Goal: Task Accomplishment & Management: Complete application form

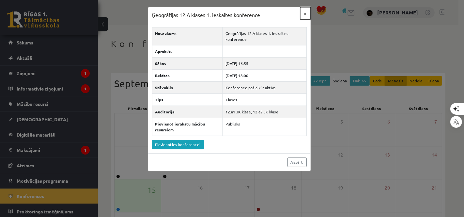
click at [306, 14] on button "×" at bounding box center [305, 13] width 10 height 12
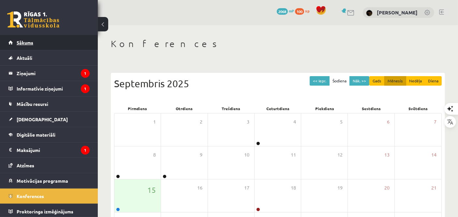
click at [66, 47] on link "Sākums" at bounding box center [48, 42] width 81 height 15
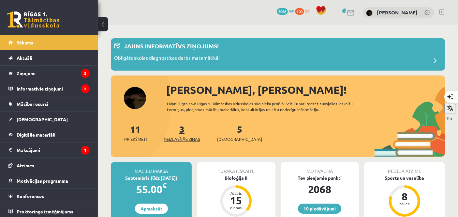
click at [182, 134] on link "3 Neizlasītās ziņas" at bounding box center [182, 132] width 37 height 19
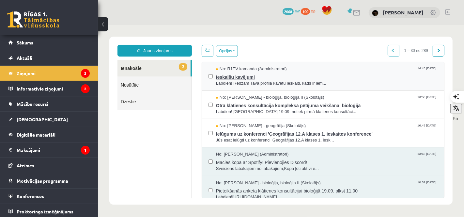
click at [262, 80] on span "Labdien! Redzam Tavā profilā kavētu ieskaiti, kāds ir iem..." at bounding box center [327, 83] width 222 height 6
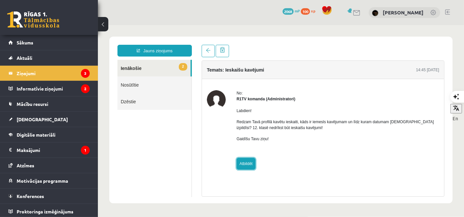
click at [248, 165] on link "Atbildēt" at bounding box center [245, 163] width 19 height 12
type input "**********"
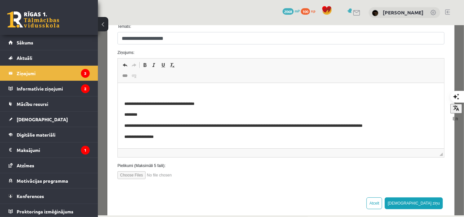
scroll to position [98, 0]
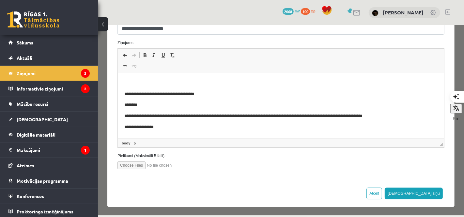
click at [230, 80] on p "Bagātinātā teksta redaktors, wiswyg-editor-47024792074680-1758023258-202" at bounding box center [280, 83] width 313 height 7
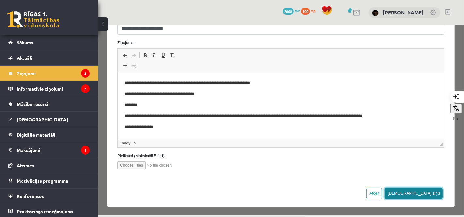
drag, startPoint x: 453, startPoint y: 234, endPoint x: 400, endPoint y: 113, distance: 132.5
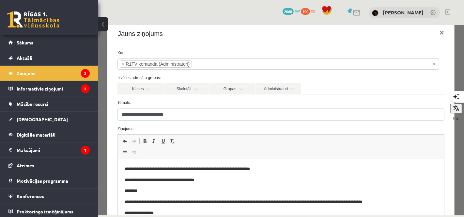
scroll to position [0, 0]
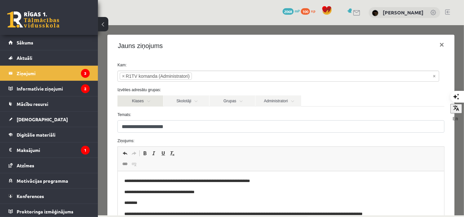
click at [153, 101] on link "Klases" at bounding box center [140, 100] width 46 height 11
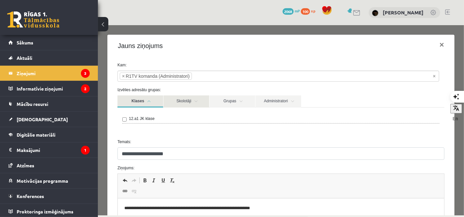
click at [172, 103] on link "Skolotāji" at bounding box center [186, 101] width 46 height 12
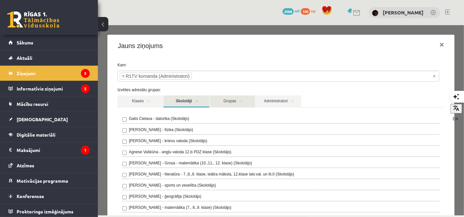
click at [220, 101] on link "Grupas" at bounding box center [232, 101] width 46 height 12
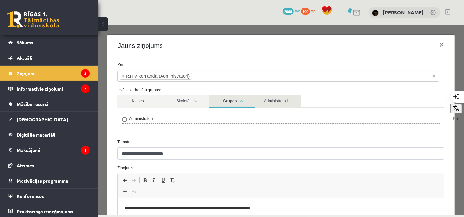
click at [278, 101] on link "Administratori" at bounding box center [278, 101] width 46 height 12
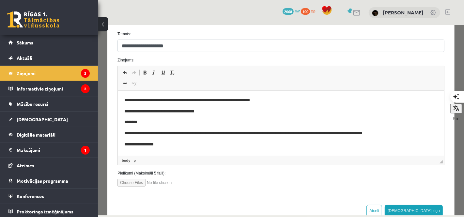
scroll to position [312, 0]
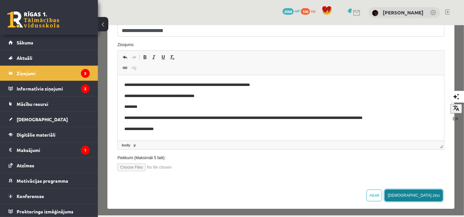
click at [426, 193] on button "Sūtīt ziņu" at bounding box center [413, 195] width 58 height 12
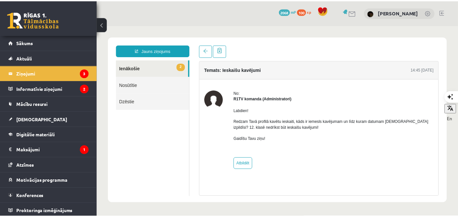
scroll to position [0, 0]
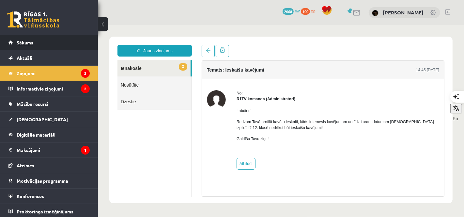
click at [42, 39] on link "Sākums" at bounding box center [48, 42] width 81 height 15
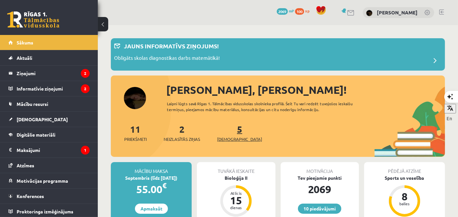
click at [232, 137] on span "[DEMOGRAPHIC_DATA]" at bounding box center [239, 139] width 45 height 7
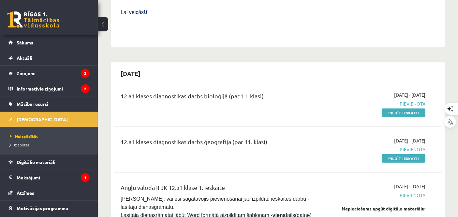
scroll to position [357, 0]
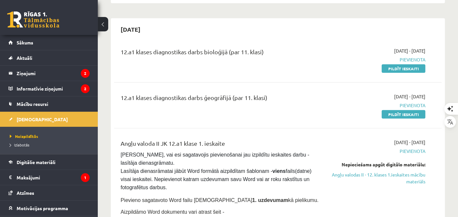
drag, startPoint x: 391, startPoint y: 61, endPoint x: 271, endPoint y: 29, distance: 123.6
click at [391, 64] on link "Pildīt ieskaiti" at bounding box center [404, 68] width 44 height 8
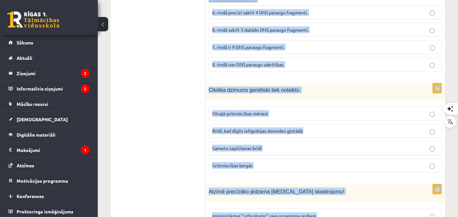
scroll to position [557, 0]
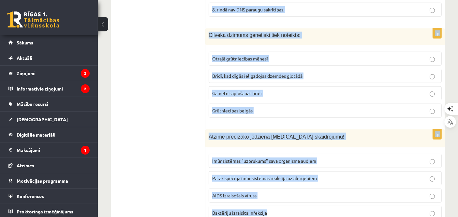
drag, startPoint x: 210, startPoint y: 128, endPoint x: 340, endPoint y: 208, distance: 153.7
drag, startPoint x: 340, startPoint y: 208, endPoint x: 376, endPoint y: 104, distance: 110.2
click at [376, 104] on label "Grūtniecības beigās" at bounding box center [325, 110] width 233 height 14
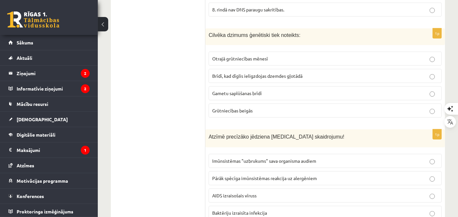
click at [366, 129] on div "Atzīmē precīzāko jēdziena HIV skaidrojumu!" at bounding box center [326, 138] width 240 height 18
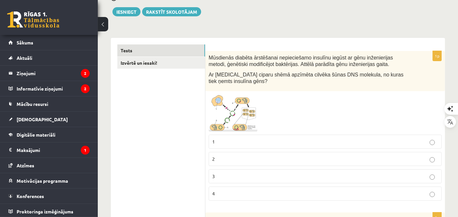
scroll to position [85, 0]
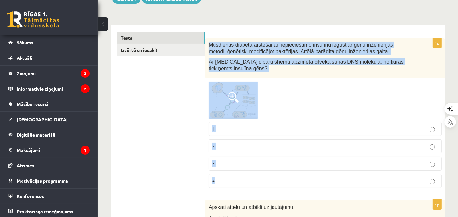
drag, startPoint x: 210, startPoint y: 44, endPoint x: 306, endPoint y: 172, distance: 160.5
click at [306, 172] on div "1p Mūsdienās diabēta ārstēšanai nepieciešamo insulīnu iegūst ar gēnu inženierij…" at bounding box center [326, 115] width 240 height 155
copy div "Mūsdienās diabēta ārstēšanai nepieciešamo insulīnu iegūst ar gēnu inženierijas …"
click at [446, 115] on icon "button" at bounding box center [449, 118] width 7 height 7
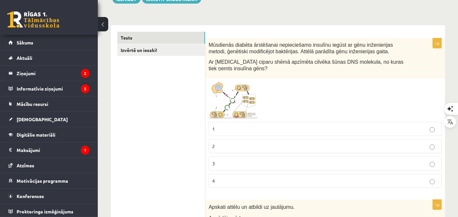
drag, startPoint x: 228, startPoint y: 89, endPoint x: 154, endPoint y: 140, distance: 90.2
drag, startPoint x: 154, startPoint y: 140, endPoint x: 276, endPoint y: 92, distance: 131.1
click at [276, 92] on div at bounding box center [325, 100] width 233 height 37
click at [248, 122] on label "1" at bounding box center [325, 129] width 233 height 14
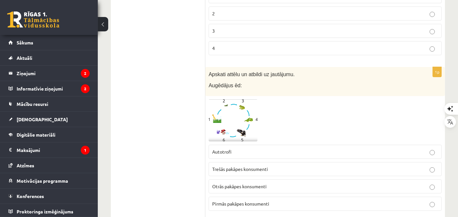
scroll to position [261, 0]
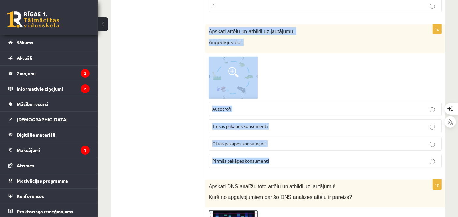
drag, startPoint x: 209, startPoint y: 26, endPoint x: 346, endPoint y: 144, distance: 181.0
click at [346, 144] on div "1p Apskati attēlu un atbildi uz jautājumu. Augēdājus ēd: Autotrofi Trešās pakāp…" at bounding box center [326, 98] width 240 height 149
copy div "Apskati attēlu un atbildi uz jautājumu. Augēdājus ēd: Autotrofi Trešās pakāpes …"
click at [265, 140] on span "Otrās pakāpes konsumenti" at bounding box center [239, 143] width 54 height 6
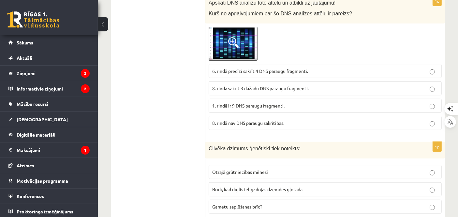
scroll to position [380, 0]
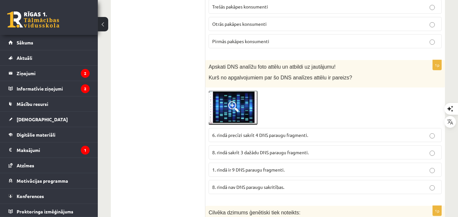
click at [250, 104] on img at bounding box center [233, 108] width 49 height 34
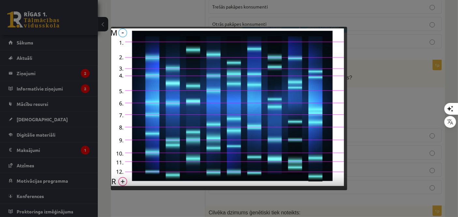
click at [359, 80] on div at bounding box center [229, 108] width 458 height 217
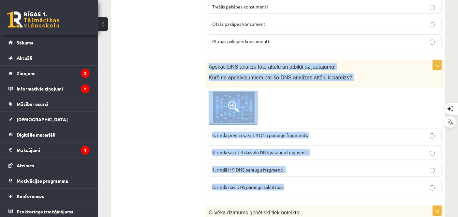
drag, startPoint x: 206, startPoint y: 54, endPoint x: 323, endPoint y: 169, distance: 164.3
click at [323, 169] on div "1p Apskati DNS analīžu foto attēlu un atbildi uz jautājumu! Kurš no apgalvojumi…" at bounding box center [326, 129] width 240 height 139
copy div "Apskati DNS analīžu foto attēlu un atbildi uz jautājumu! Kurš no apgalvojumiem …"
click at [313, 145] on label "8. rindā sakrīt 3 dažādu DNS paraugu fragmenti." at bounding box center [325, 152] width 233 height 14
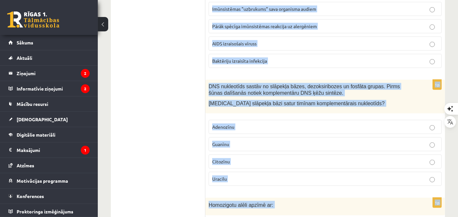
scroll to position [778, 0]
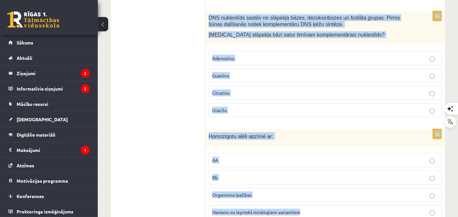
drag, startPoint x: 209, startPoint y: 39, endPoint x: 313, endPoint y: 201, distance: 192.9
copy form "Cilvēka dzimums ģenētiski tiek noteikts: Otrajā grūtniecības mēnesī Brīdī, kad …"
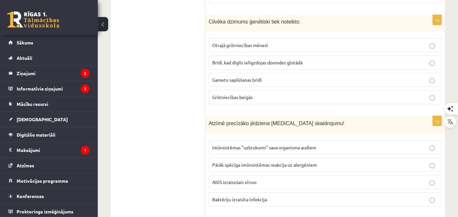
scroll to position [562, 0]
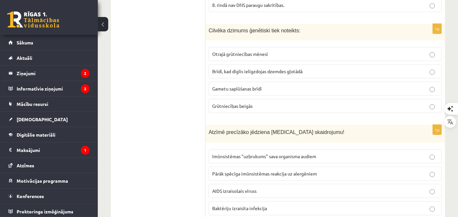
click at [353, 82] on label "Gametu saplūšanas brīdī" at bounding box center [325, 89] width 233 height 14
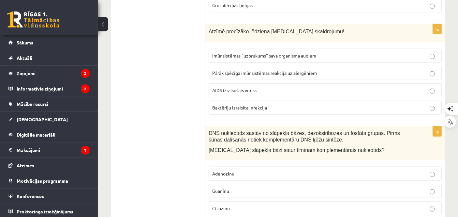
scroll to position [692, 0]
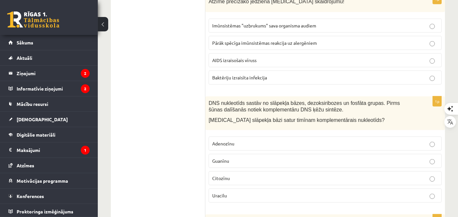
click at [230, 57] on span "AIDS izraisošais vīruss" at bounding box center [234, 60] width 44 height 6
click at [253, 140] on p "Adenozīnu" at bounding box center [325, 143] width 226 height 7
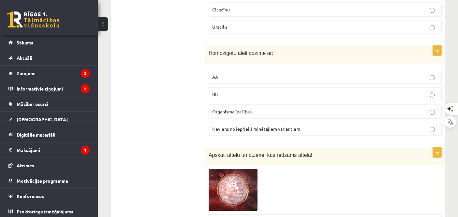
scroll to position [870, 0]
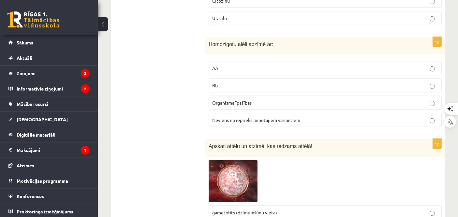
click at [287, 65] on p "AA" at bounding box center [325, 68] width 226 height 7
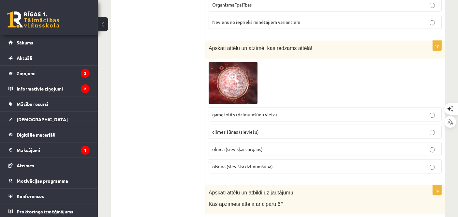
scroll to position [951, 0]
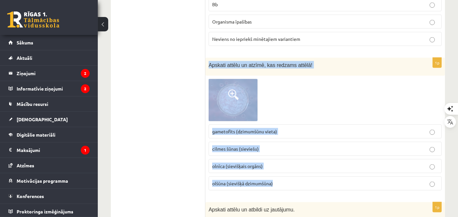
drag, startPoint x: 208, startPoint y: 54, endPoint x: 299, endPoint y: 166, distance: 144.1
click at [299, 166] on div "1p Apskati attēlu un atzīmē, kas redzams attēlā! gametofīts (dzimumšūnu vieta) …" at bounding box center [326, 127] width 240 height 138
copy div "Apskati attēlu un atzīmē, kas redzams attēlā! gametofīts (dzimumšūnu vieta) cil…"
click at [287, 180] on p "olšūna (sievišķā dzimumšūna)" at bounding box center [325, 183] width 226 height 7
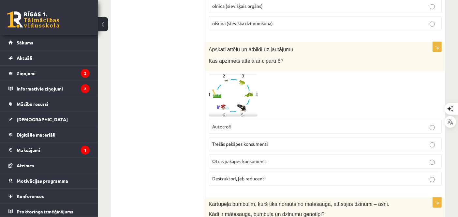
scroll to position [1128, 0]
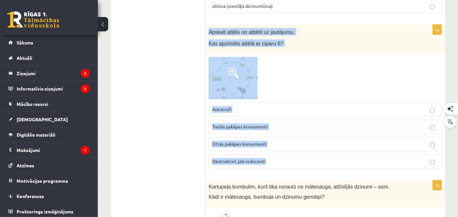
drag, startPoint x: 207, startPoint y: 18, endPoint x: 299, endPoint y: 158, distance: 167.5
click at [299, 158] on div "1p Apskati attēlu un atbildi uz jautājumu. Kas apzīmēts attēlā ar ciparu 6? Aut…" at bounding box center [326, 99] width 240 height 149
copy div "Apskati attēlu un atbildi uz jautājumu. Kas apzīmēts attēlā ar ciparu 6? Autotr…"
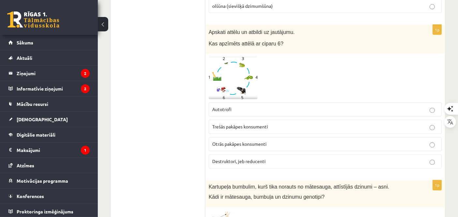
click at [239, 71] on img at bounding box center [233, 78] width 49 height 42
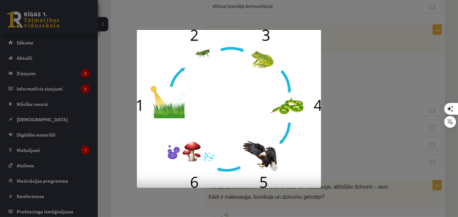
click at [144, 15] on div at bounding box center [229, 108] width 458 height 217
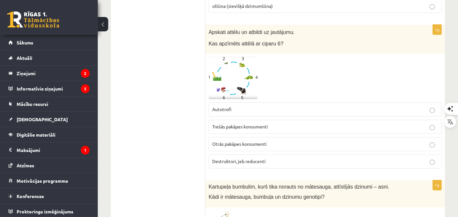
click at [269, 158] on p "Destruktori, jeb reducenti" at bounding box center [325, 161] width 226 height 7
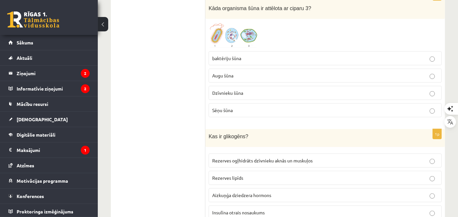
scroll to position [3162, 0]
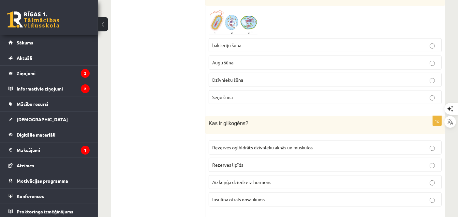
click at [209, 120] on span "Kas ir glikogēns?" at bounding box center [229, 123] width 40 height 6
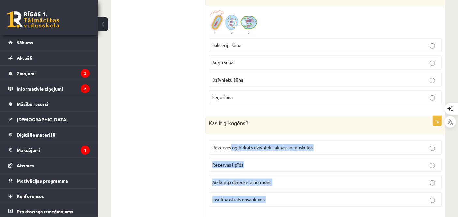
drag, startPoint x: 270, startPoint y: 155, endPoint x: 284, endPoint y: 190, distance: 37.1
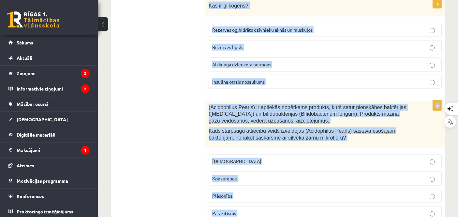
scroll to position [3376, 0]
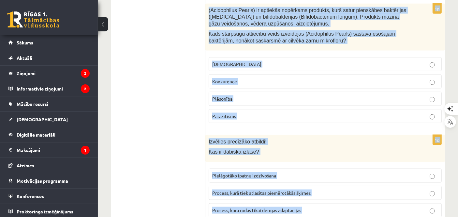
drag, startPoint x: 209, startPoint y: 82, endPoint x: 301, endPoint y: 191, distance: 142.4
copy form "Kas ir glikogēns? Rezerves ogļhidrāts dzīvnieku aknās un muskuļos Rezerves lipī…"
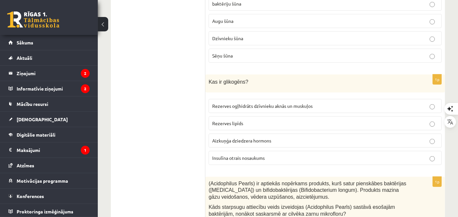
scroll to position [3173, 0]
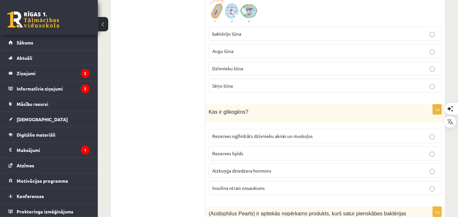
click at [366, 132] on p "Rezerves ogļhidrāts dzīvnieku aknās un muskuļos" at bounding box center [325, 135] width 226 height 7
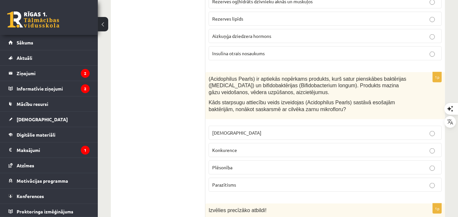
scroll to position [3346, 0]
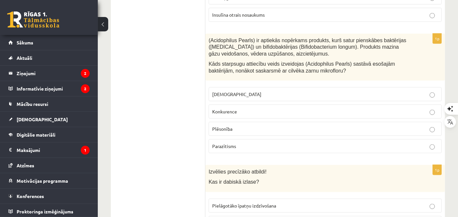
click at [250, 108] on p "Konkurence" at bounding box center [325, 111] width 226 height 7
click at [244, 202] on span "Pielāgotāko īpatņu izdzīvošana" at bounding box center [244, 205] width 64 height 6
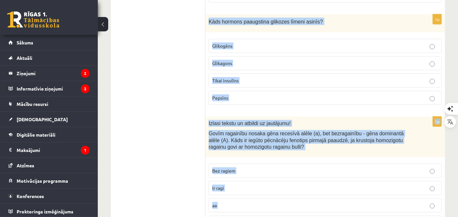
scroll to position [2904, 0]
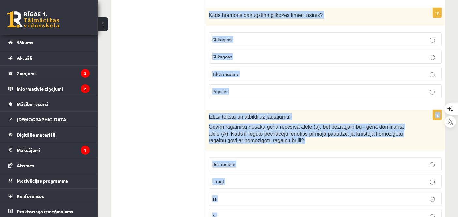
drag, startPoint x: 208, startPoint y: 11, endPoint x: 303, endPoint y: 179, distance: 192.8
copy form "Kāds hormons paaugstina glikozes līmeni asinīs? Glikogēns Glikagons Tikai insul…"
click at [238, 53] on p "Glikagons" at bounding box center [325, 56] width 226 height 7
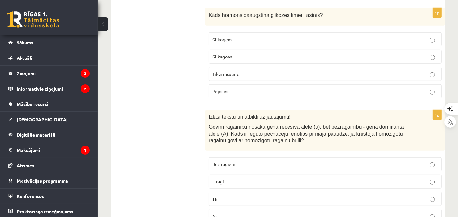
click at [270, 174] on label "Ir ragi" at bounding box center [325, 181] width 233 height 14
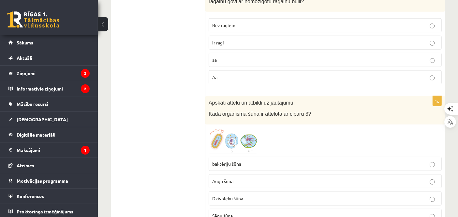
scroll to position [3018, 0]
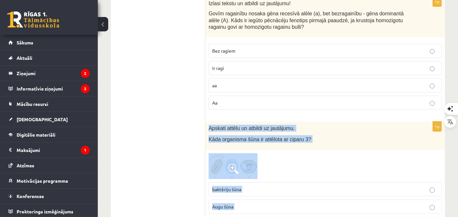
drag, startPoint x: 207, startPoint y: 90, endPoint x: 279, endPoint y: 198, distance: 129.8
click at [279, 198] on div "1p Apskati attēlu un atbildi uz jautājumu. Kāda organisma šūna ir attēlota ar c…" at bounding box center [326, 187] width 240 height 132
copy div "Apskati attēlu un atbildi uz jautājumu. Kāda organisma šūna ir attēlota ar cipa…"
click at [269, 203] on p "Augu šūna" at bounding box center [325, 206] width 226 height 7
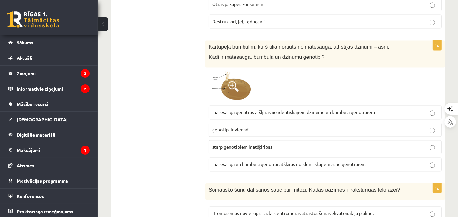
scroll to position [1289, 0]
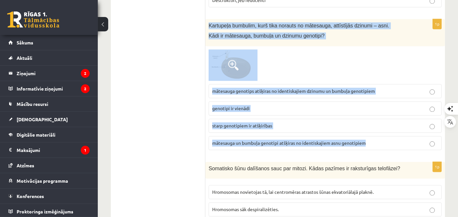
drag, startPoint x: 208, startPoint y: 11, endPoint x: 369, endPoint y: 128, distance: 199.3
click at [369, 128] on div "1p Kartupeļa bumbulim, kurš tika norauts no mātesauga, attīstījās dzinumi – asn…" at bounding box center [326, 87] width 240 height 136
copy div "Kartupeļa bumbulim, kurš tika norauts no mātesauga, attīstījās dzinumi – asni. …"
click at [266, 105] on p "genotipi ir vienādi" at bounding box center [325, 108] width 226 height 7
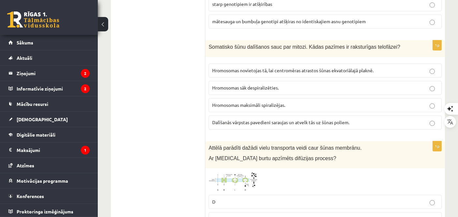
scroll to position [1415, 0]
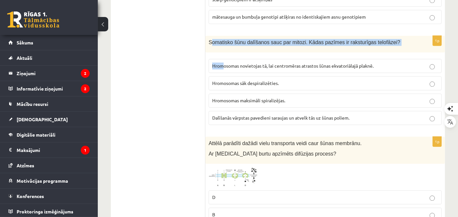
drag, startPoint x: 210, startPoint y: 25, endPoint x: 224, endPoint y: 39, distance: 19.2
click at [224, 39] on div "1p Somatisko šūnu dalīšanos sauc par mitozi. Kādas pazīmes ir raksturīgas telof…" at bounding box center [326, 83] width 240 height 94
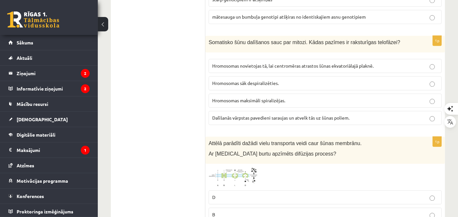
drag, startPoint x: 224, startPoint y: 39, endPoint x: 206, endPoint y: 31, distance: 19.6
click at [206, 36] on div "Somatisko šūnu dalīšanos sauc par mitozi. Kādas pazīmes ir raksturīgas telofāze…" at bounding box center [326, 44] width 240 height 17
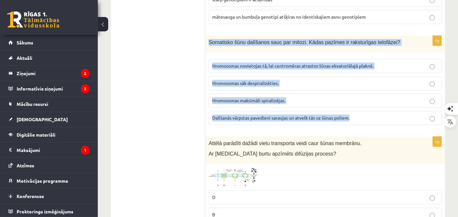
drag, startPoint x: 206, startPoint y: 29, endPoint x: 359, endPoint y: 110, distance: 172.4
click at [359, 110] on div "1p Somatisko šūnu dalīšanos sauc par mitozi. Kādas pazīmes ir raksturīgas telof…" at bounding box center [326, 83] width 240 height 94
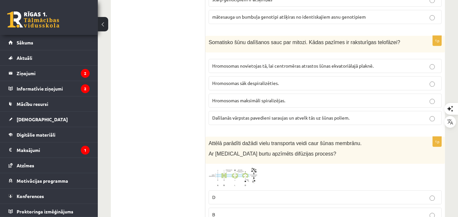
click at [240, 80] on span "Hromosomas sāk despiralizēties." at bounding box center [245, 83] width 67 height 6
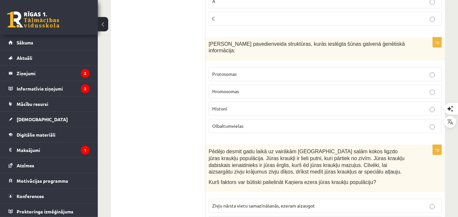
scroll to position [1637, 0]
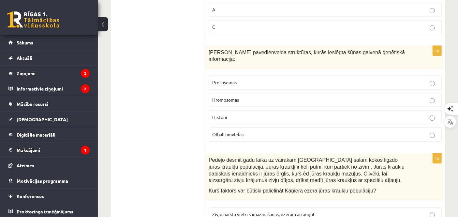
drag, startPoint x: 201, startPoint y: 27, endPoint x: 329, endPoint y: 115, distance: 155.0
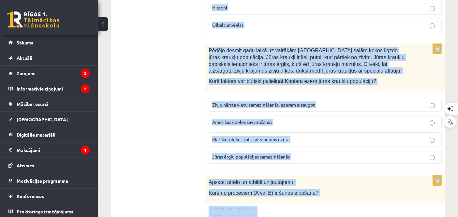
scroll to position [1747, 0]
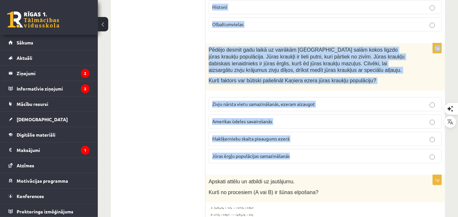
drag, startPoint x: 207, startPoint y: 34, endPoint x: 312, endPoint y: 129, distance: 142.1
click at [312, 129] on form "1p Mūsdienās diabēta ārstēšanai nepieciešamo insulīnu iegūst ar gēnu inženierij…" at bounding box center [325, 119] width 227 height 3498
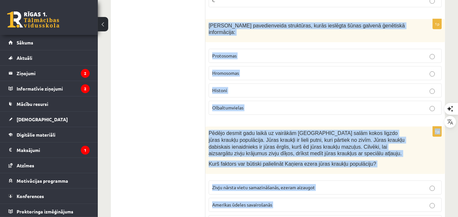
scroll to position [1642, 0]
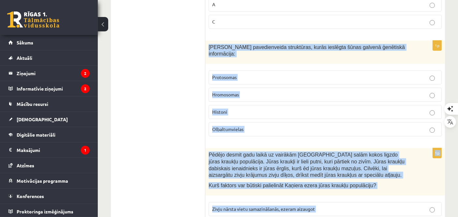
click at [371, 91] on p "Hromosomas" at bounding box center [325, 94] width 226 height 7
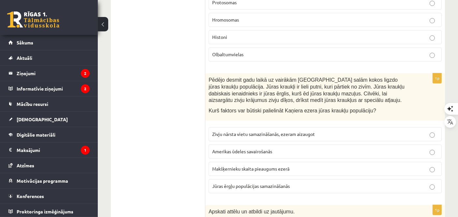
scroll to position [1730, 0]
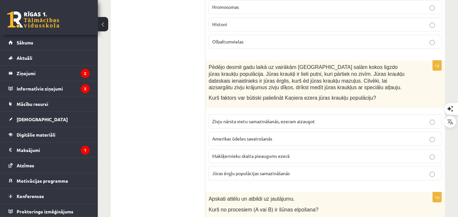
click at [370, 166] on label "Jūras ērgļu populācijas samazināšanās" at bounding box center [325, 173] width 233 height 14
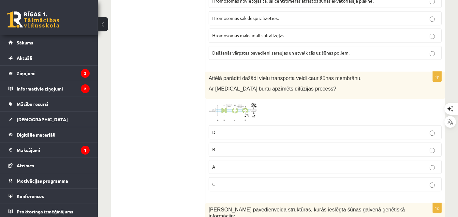
scroll to position [1514, 0]
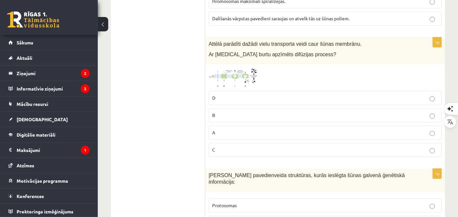
drag, startPoint x: 205, startPoint y: 29, endPoint x: 308, endPoint y: 128, distance: 142.9
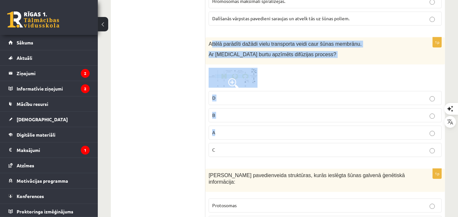
drag, startPoint x: 210, startPoint y: 27, endPoint x: 281, endPoint y: 112, distance: 110.6
click at [281, 112] on div "1p Attēlā parādīti dažādi vielu transporta veidi caur šūnas membrānu. Ar kuru b…" at bounding box center [326, 99] width 240 height 124
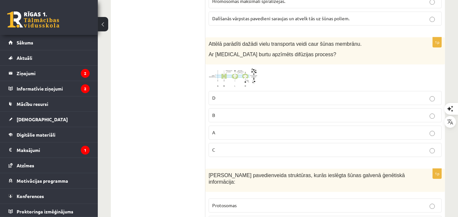
click at [208, 37] on div "Attēlā parādīti dažādi vielu transporta veidi caur šūnas membrānu. Ar kuru burt…" at bounding box center [326, 50] width 240 height 27
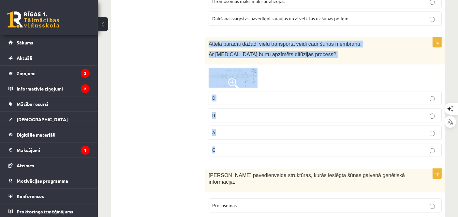
drag, startPoint x: 209, startPoint y: 27, endPoint x: 285, endPoint y: 125, distance: 123.5
click at [285, 125] on div "1p Attēlā parādīti dažādi vielu transporta veidi caur šūnas membrānu. Ar kuru b…" at bounding box center [326, 99] width 240 height 124
click at [216, 68] on img at bounding box center [233, 78] width 49 height 20
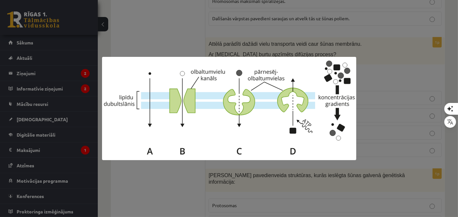
click at [237, 19] on div at bounding box center [229, 108] width 458 height 217
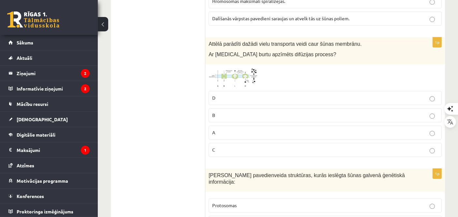
click at [267, 125] on label "A" at bounding box center [325, 132] width 233 height 14
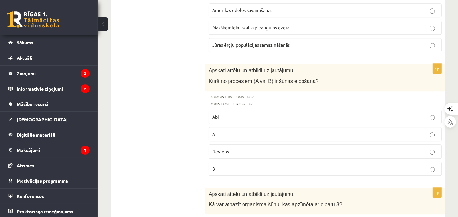
scroll to position [1866, 0]
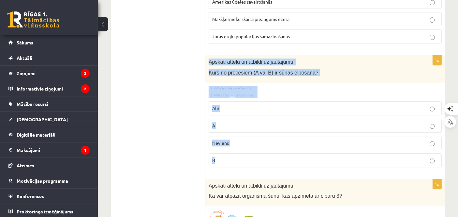
drag, startPoint x: 208, startPoint y: 37, endPoint x: 290, endPoint y: 138, distance: 130.5
click at [290, 138] on div "1p Apskati attēlu un atbildi uz jautājumu. Kurš no procesiem (A vai B) ir šūnas…" at bounding box center [326, 113] width 240 height 117
click at [253, 118] on label "A" at bounding box center [325, 125] width 233 height 14
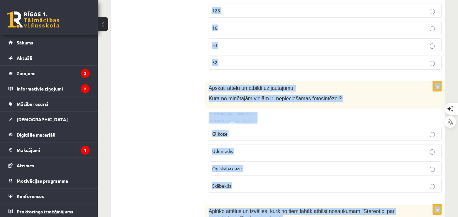
scroll to position [2455, 0]
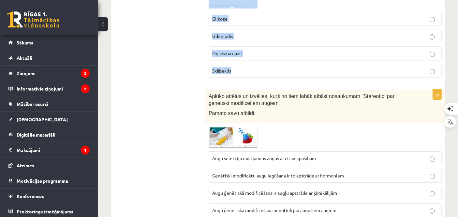
drag, startPoint x: 207, startPoint y: 23, endPoint x: 312, endPoint y: 48, distance: 108.0
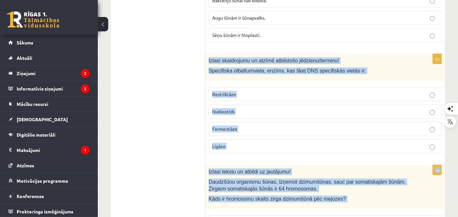
scroll to position [2120, 0]
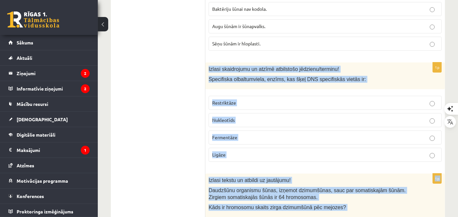
click at [286, 99] on p "Restriktāze" at bounding box center [325, 102] width 226 height 7
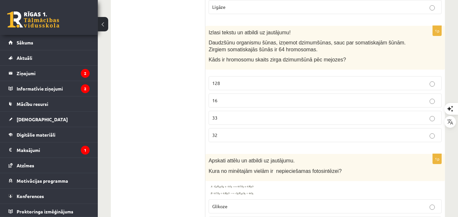
scroll to position [2276, 0]
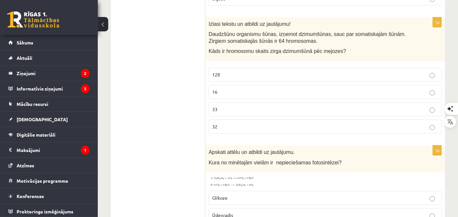
click at [250, 119] on label "32" at bounding box center [325, 126] width 233 height 14
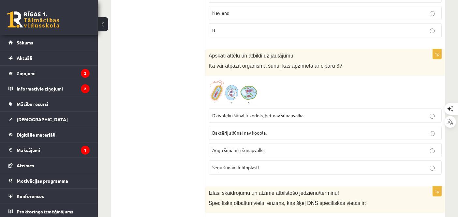
scroll to position [1966, 0]
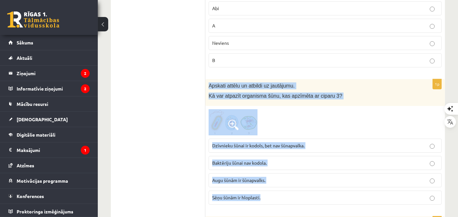
drag, startPoint x: 209, startPoint y: 58, endPoint x: 294, endPoint y: 170, distance: 140.2
click at [294, 170] on div "1p Apskati attēlu un atbildi uz jautājumu. Kā var atpazīt organisma šūnu, kas a…" at bounding box center [326, 144] width 240 height 131
click at [278, 177] on p "Augu šūnām ir šūnapvalks." at bounding box center [325, 180] width 226 height 7
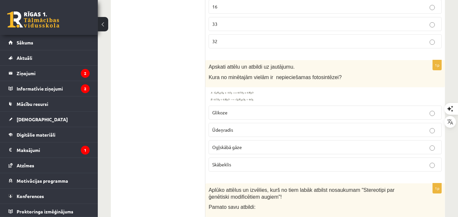
scroll to position [2395, 0]
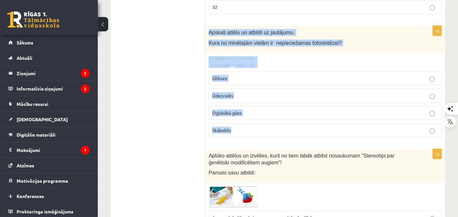
drag, startPoint x: 208, startPoint y: 4, endPoint x: 306, endPoint y: 96, distance: 134.6
click at [306, 96] on div "1p Apskati attēlu un atbildi uz jautājumu. Kura no minētajām vielām ir nepiecie…" at bounding box center [326, 84] width 240 height 117
click at [271, 109] on p "Ogļskābā gāze" at bounding box center [325, 112] width 226 height 7
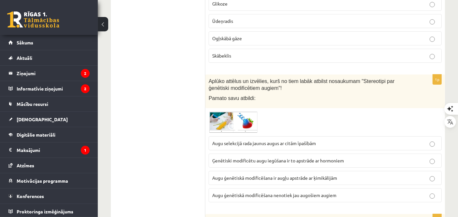
scroll to position [2495, 0]
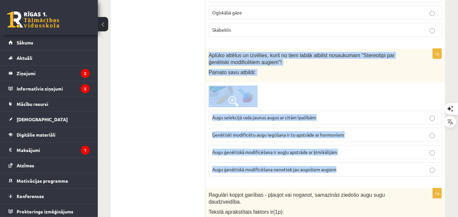
drag, startPoint x: 207, startPoint y: 24, endPoint x: 344, endPoint y: 140, distance: 179.3
click at [344, 140] on div "1p Aplūko attēlus un izvēlies, kurš no tiem labāk atbilst nosaukumam "Stereotip…" at bounding box center [326, 115] width 240 height 133
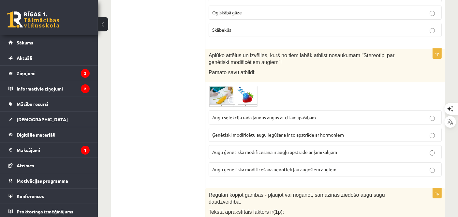
click at [263, 166] on span "Augu ģenētiskā modificēšana nenotiek jau augošiem augiem" at bounding box center [274, 169] width 124 height 6
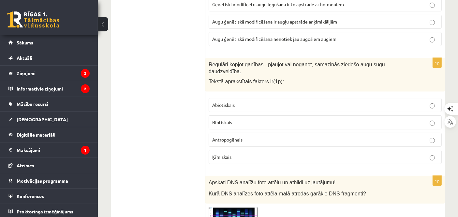
scroll to position [2630, 0]
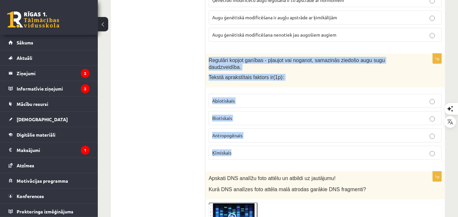
drag, startPoint x: 209, startPoint y: 31, endPoint x: 296, endPoint y: 115, distance: 121.4
click at [296, 115] on div "1p Regulāri kopjot ganības - pļaujot vai noganot, samazinās ziedošo augu sugu d…" at bounding box center [326, 109] width 240 height 111
click at [273, 132] on p "Antropogēnais" at bounding box center [325, 135] width 226 height 7
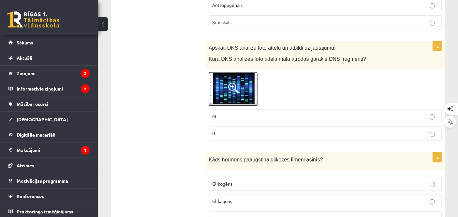
scroll to position [2713, 0]
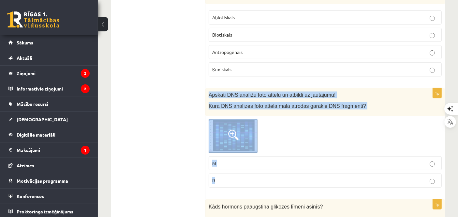
drag, startPoint x: 208, startPoint y: 56, endPoint x: 311, endPoint y: 137, distance: 131.1
click at [311, 137] on div "1p Apskati DNS analīžu foto attēlu un atbildi uz jautājumu! Kurā DNS analīzes f…" at bounding box center [326, 140] width 240 height 104
click at [223, 160] on p "M" at bounding box center [325, 163] width 226 height 7
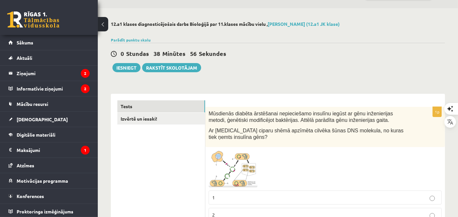
scroll to position [0, 0]
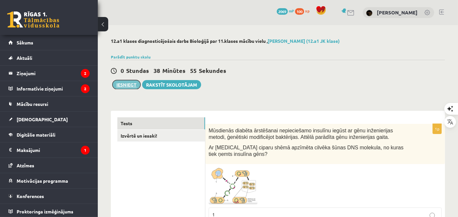
click at [131, 86] on button "Iesniegt" at bounding box center [127, 84] width 28 height 9
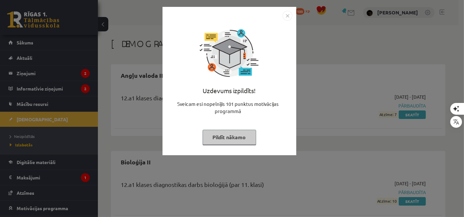
click at [216, 132] on button "Pildīt nākamo" at bounding box center [230, 137] width 54 height 15
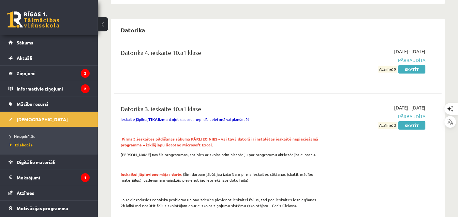
scroll to position [144, 0]
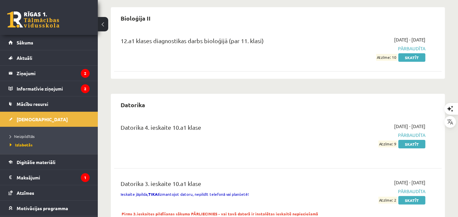
drag, startPoint x: 458, startPoint y: 23, endPoint x: 458, endPoint y: 17, distance: 6.2
click at [47, 39] on link "Sākums" at bounding box center [48, 42] width 81 height 15
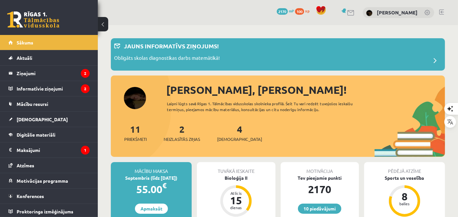
click at [223, 134] on div "4 Ieskaites" at bounding box center [239, 132] width 45 height 20
click at [227, 125] on link "4 Ieskaites" at bounding box center [239, 132] width 45 height 19
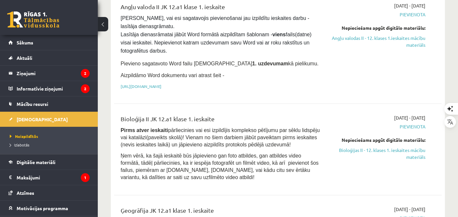
scroll to position [454, 0]
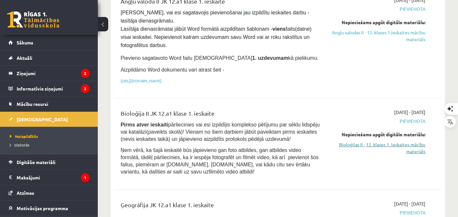
click at [346, 141] on link "Bioloģijas II - 12. klases 1. ieskaites mācību materiāls" at bounding box center [378, 148] width 95 height 14
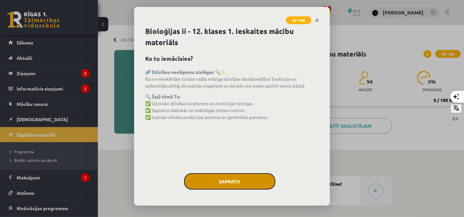
click at [242, 179] on button "Sapratu" at bounding box center [229, 181] width 91 height 16
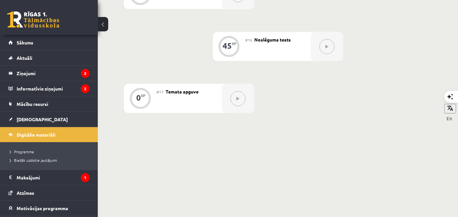
scroll to position [932, 0]
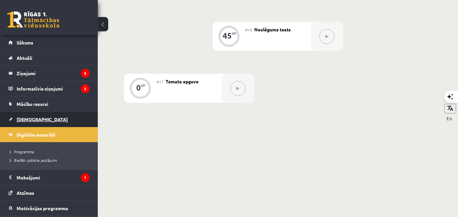
click at [44, 116] on link "[DEMOGRAPHIC_DATA]" at bounding box center [48, 119] width 81 height 15
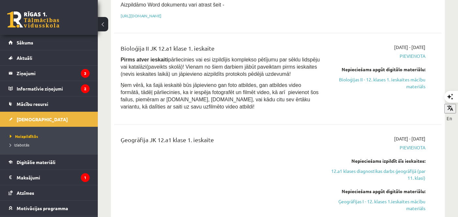
scroll to position [529, 0]
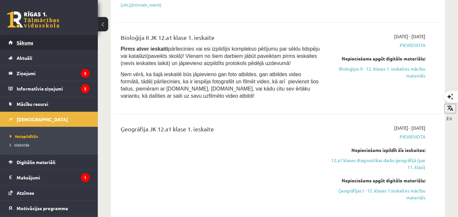
click at [77, 43] on link "Sākums" at bounding box center [48, 42] width 81 height 15
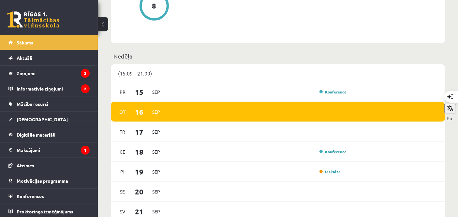
scroll to position [400, 0]
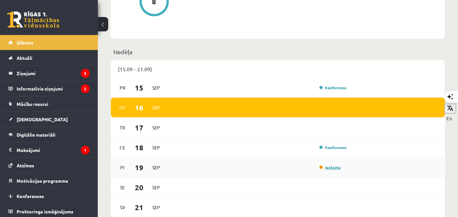
click at [329, 169] on link "Ieskaite" at bounding box center [331, 166] width 22 height 5
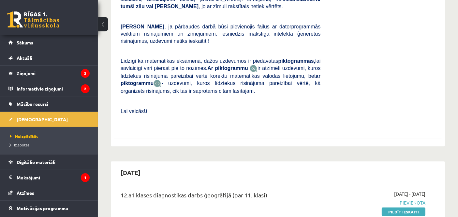
scroll to position [236, 0]
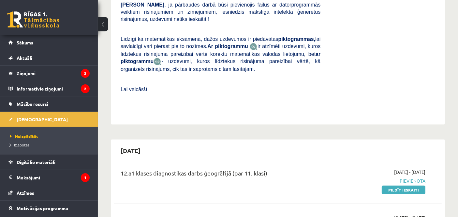
click at [27, 142] on link "Izlabotās" at bounding box center [51, 145] width 82 height 6
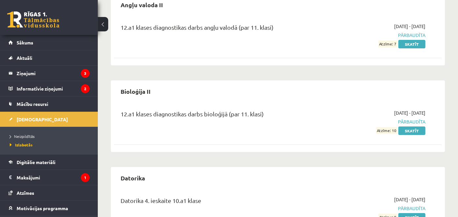
scroll to position [108, 0]
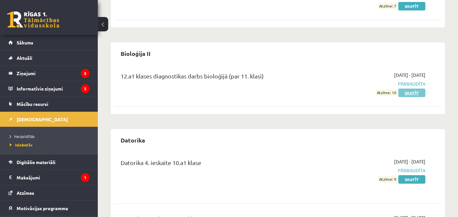
click at [419, 89] on link "Skatīt" at bounding box center [412, 92] width 27 height 8
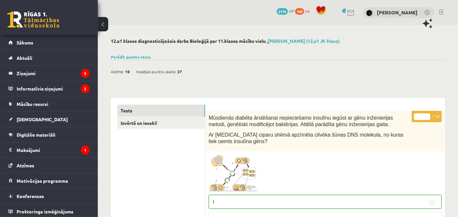
drag, startPoint x: 457, startPoint y: 109, endPoint x: 433, endPoint y: 16, distance: 95.2
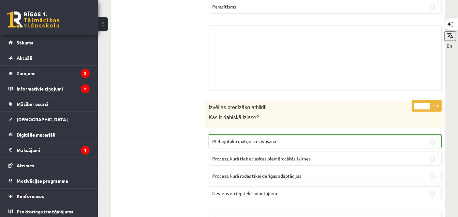
scroll to position [5464, 0]
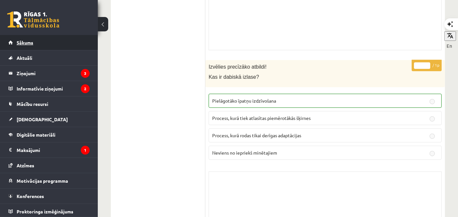
click at [29, 41] on span "Sākums" at bounding box center [25, 42] width 17 height 6
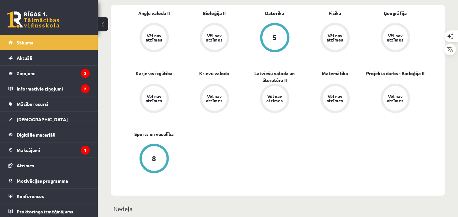
scroll to position [241, 0]
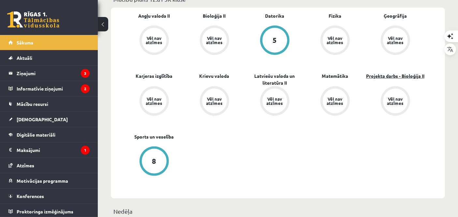
click at [394, 77] on link "Projekta darbs - Bioloģija II" at bounding box center [395, 75] width 58 height 7
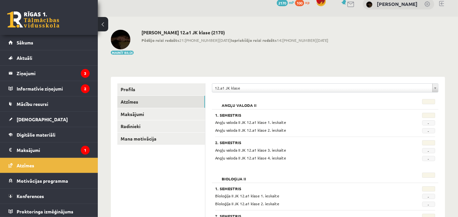
scroll to position [6, 0]
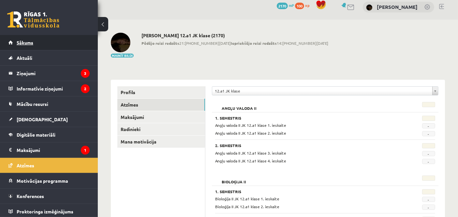
click at [78, 39] on link "Sākums" at bounding box center [48, 42] width 81 height 15
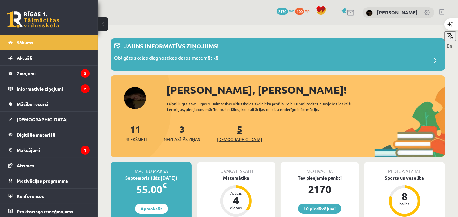
click at [235, 136] on span "[DEMOGRAPHIC_DATA]" at bounding box center [239, 139] width 45 height 7
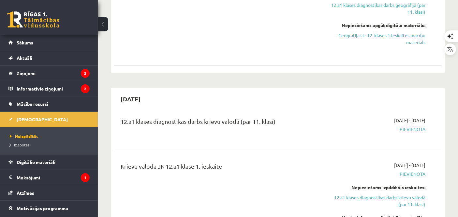
scroll to position [690, 0]
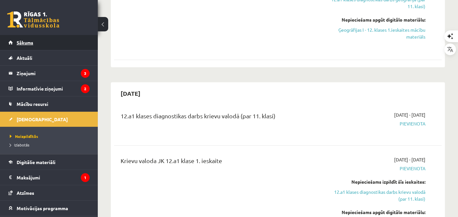
click at [36, 44] on link "Sākums" at bounding box center [48, 42] width 81 height 15
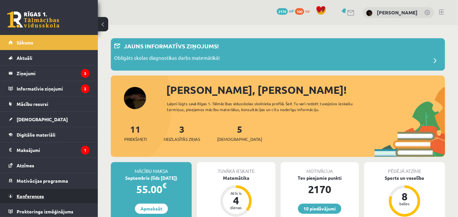
click at [40, 193] on span "Konferences" at bounding box center [30, 196] width 27 height 6
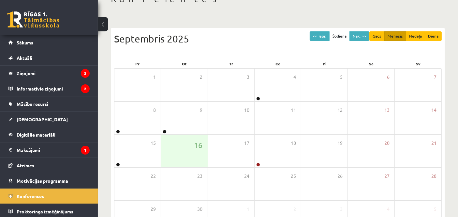
scroll to position [47, 0]
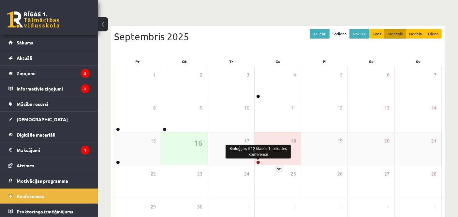
click at [258, 160] on link at bounding box center [258, 162] width 4 height 4
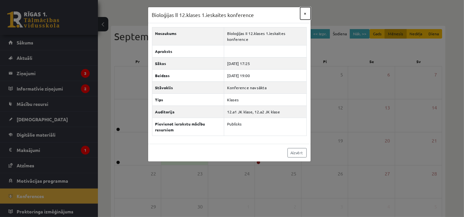
click at [302, 12] on button "×" at bounding box center [305, 13] width 10 height 12
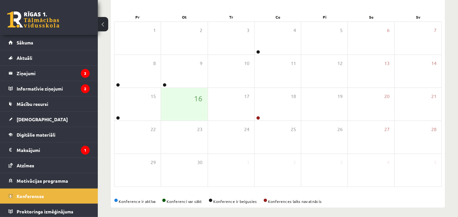
scroll to position [94, 0]
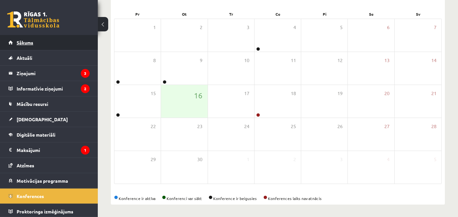
click at [73, 37] on link "Sākums" at bounding box center [48, 42] width 81 height 15
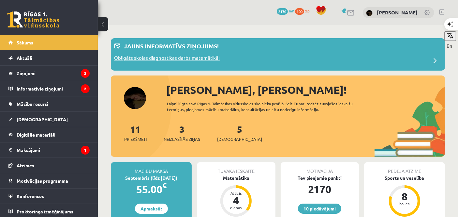
click at [212, 45] on p "Jauns informatīvs ziņojums!" at bounding box center [171, 45] width 95 height 9
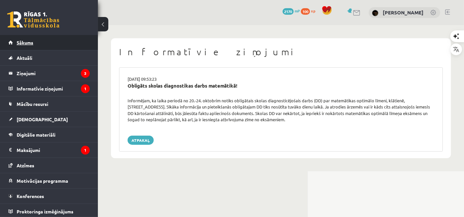
click at [68, 35] on link "Sākums" at bounding box center [48, 42] width 81 height 15
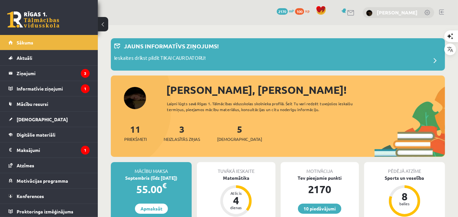
click at [379, 11] on link "[PERSON_NAME]" at bounding box center [397, 12] width 41 height 7
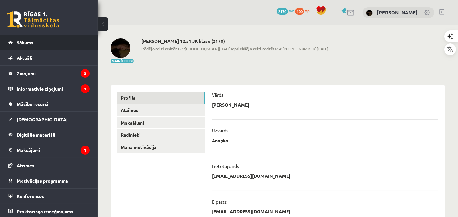
click at [38, 41] on link "Sākums" at bounding box center [48, 42] width 81 height 15
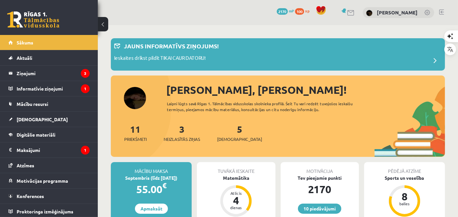
drag, startPoint x: 0, startPoint y: 0, endPoint x: 162, endPoint y: 118, distance: 200.5
click at [162, 118] on div "[PERSON_NAME], [PERSON_NAME]! Laipni lūgts savā Rīgas 1. Tālmācības vidusskolas…" at bounding box center [278, 119] width 334 height 75
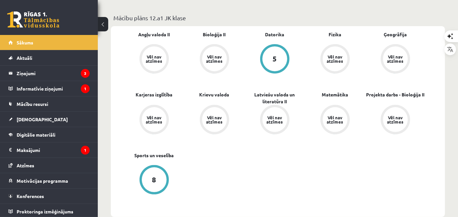
scroll to position [220, 0]
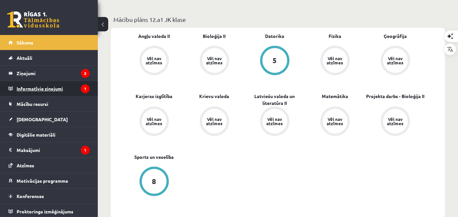
click at [58, 90] on legend "Informatīvie ziņojumi 1" at bounding box center [53, 88] width 73 height 15
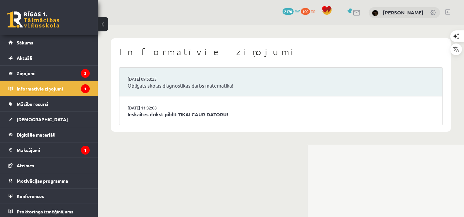
click at [43, 90] on legend "Informatīvie ziņojumi 1" at bounding box center [53, 88] width 73 height 15
click at [148, 117] on link "Ieskaites drīkst pildīt TIKAI CAUR DATORU!" at bounding box center [281, 115] width 307 height 8
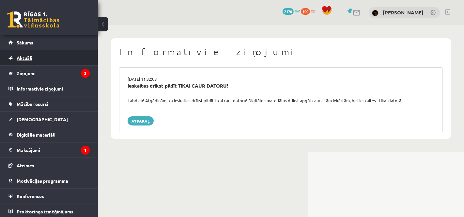
click at [45, 51] on link "Aktuāli" at bounding box center [48, 57] width 81 height 15
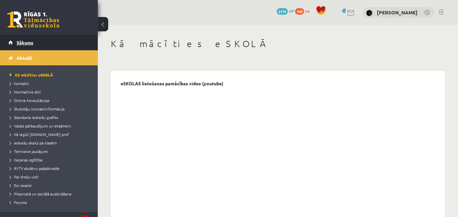
click at [45, 43] on link "Sākums" at bounding box center [48, 42] width 81 height 15
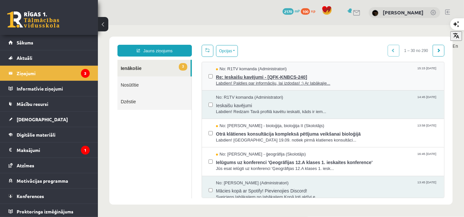
click at [216, 83] on span "Labdien! Paldies par informāciju, lai izdodas! :) Ar labākajie..." at bounding box center [327, 83] width 222 height 6
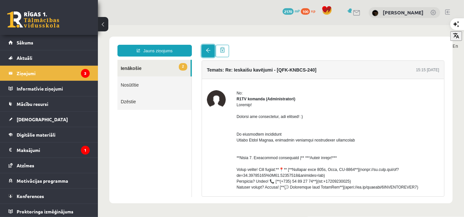
click at [207, 54] on link at bounding box center [207, 50] width 13 height 12
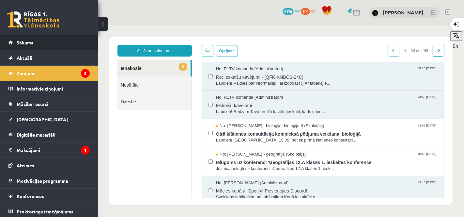
click at [83, 40] on link "Sākums" at bounding box center [48, 42] width 81 height 15
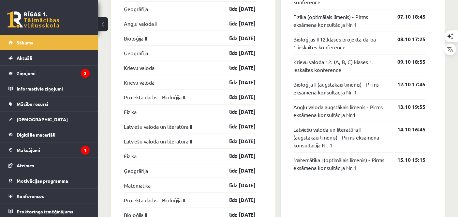
scroll to position [315, 0]
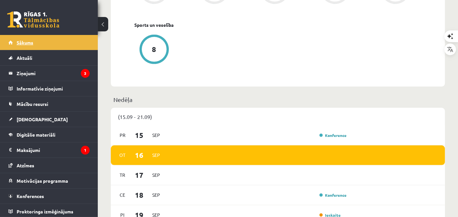
click at [38, 37] on link "Sākums" at bounding box center [48, 42] width 81 height 15
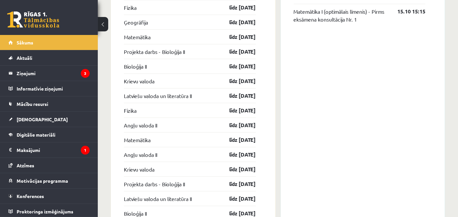
scroll to position [672, 0]
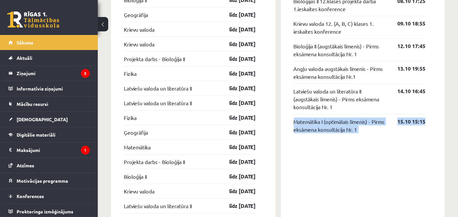
drag, startPoint x: 442, startPoint y: 100, endPoint x: 438, endPoint y: 92, distance: 9.2
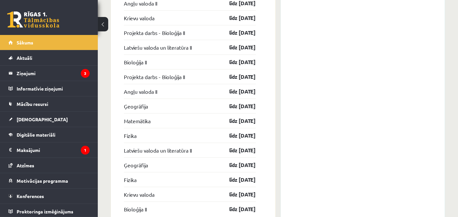
scroll to position [955, 0]
